Goal: Task Accomplishment & Management: Manage account settings

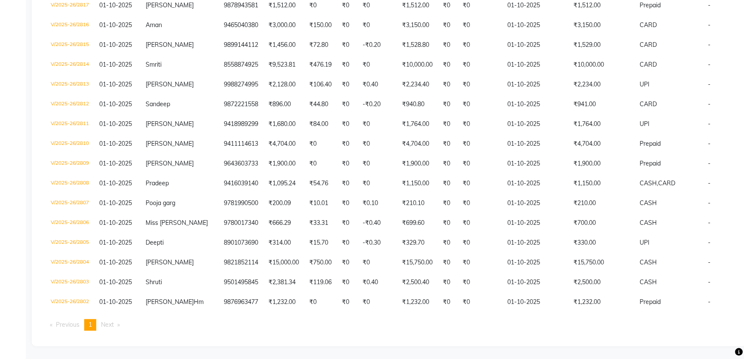
scroll to position [0, 0]
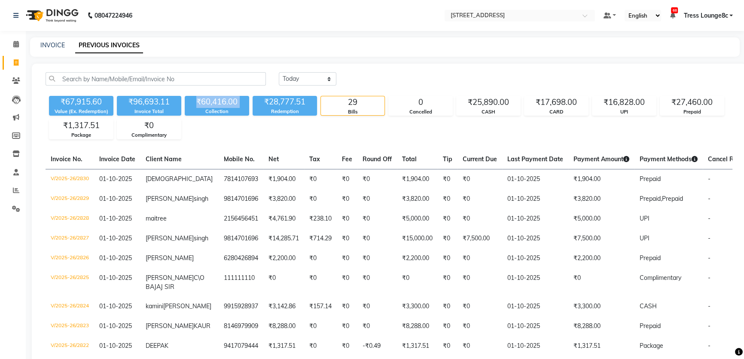
click at [18, 62] on icon at bounding box center [16, 62] width 5 height 6
select select "service"
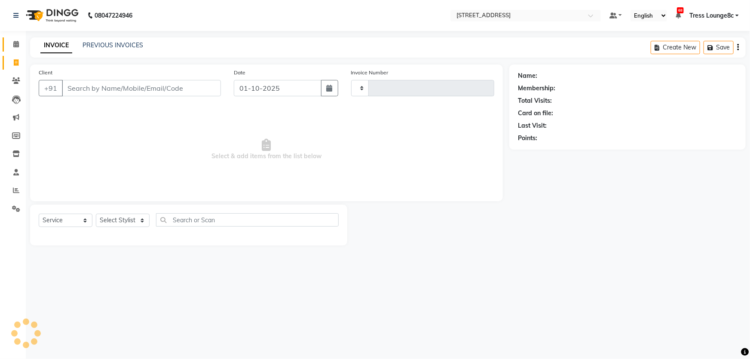
type input "2831"
select select "5703"
click at [18, 46] on icon at bounding box center [16, 44] width 6 height 6
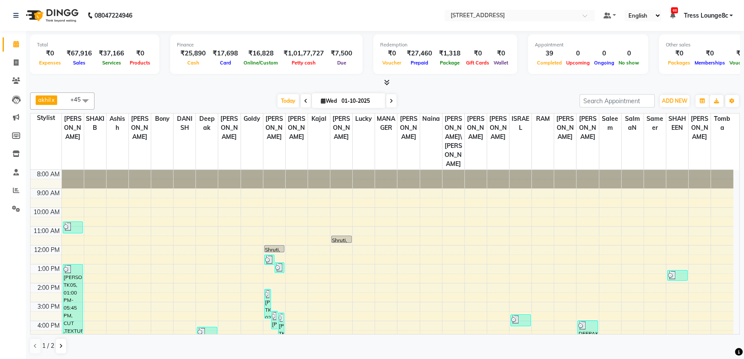
scroll to position [62, 0]
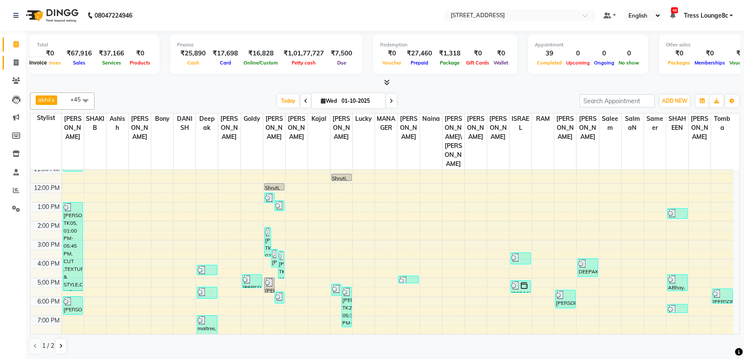
click at [19, 64] on span at bounding box center [16, 63] width 15 height 10
select select "5703"
select select "service"
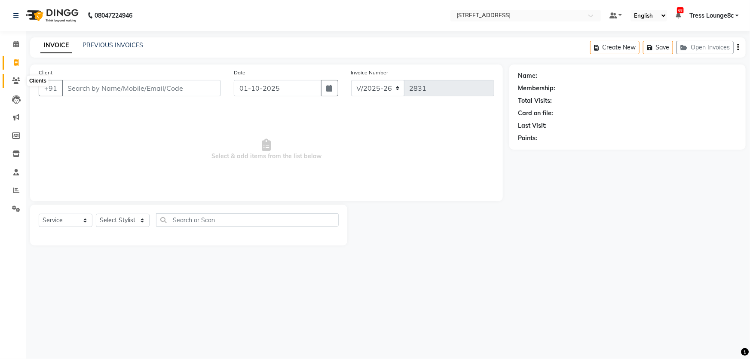
click at [17, 79] on icon at bounding box center [16, 80] width 8 height 6
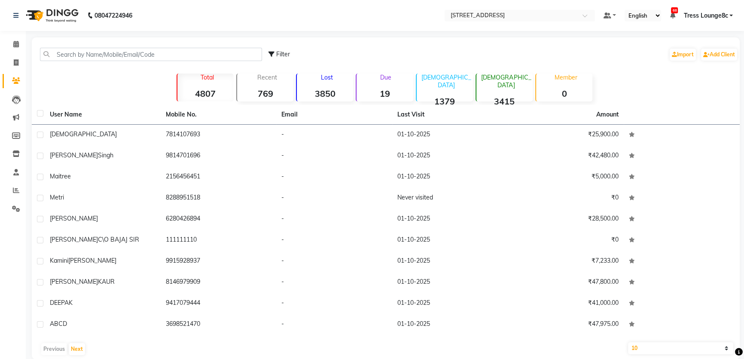
click at [730, 13] on link "Tress Lounge8c" at bounding box center [708, 15] width 49 height 9
click at [685, 52] on link "Sign out" at bounding box center [689, 58] width 79 height 13
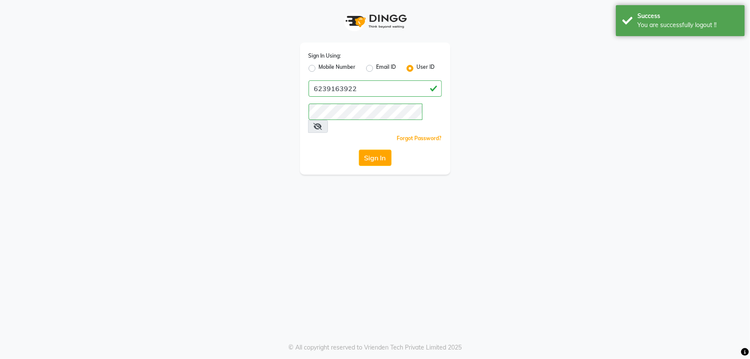
click at [321, 65] on label "Mobile Number" at bounding box center [337, 68] width 37 height 10
click at [321, 65] on input "Mobile Number" at bounding box center [322, 66] width 6 height 6
radio input "true"
radio input "false"
drag, startPoint x: 361, startPoint y: 86, endPoint x: 368, endPoint y: 97, distance: 13.1
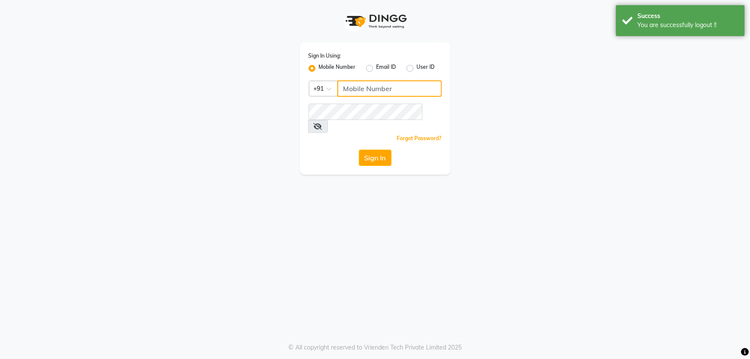
click at [361, 86] on input "Username" at bounding box center [389, 88] width 104 height 16
type input "1724656581"
click at [377, 150] on button "Sign In" at bounding box center [375, 158] width 33 height 16
